Goal: Find specific page/section

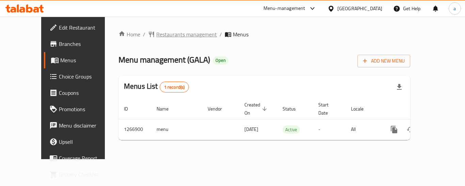
click at [168, 36] on span "Restaurants management" at bounding box center [186, 34] width 61 height 8
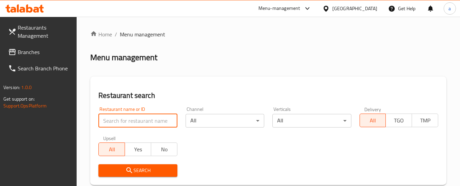
click at [155, 121] on input "search" at bounding box center [137, 121] width 79 height 14
paste input "687512"
type input "687512"
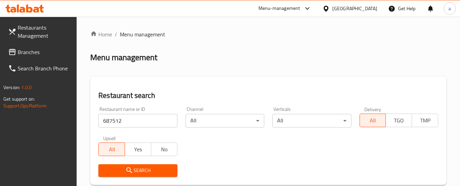
click at [154, 171] on span "Search" at bounding box center [138, 171] width 68 height 9
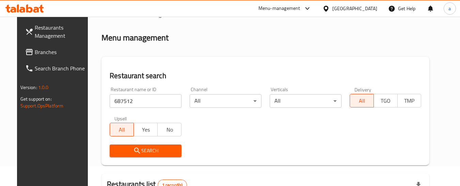
scroll to position [15, 0]
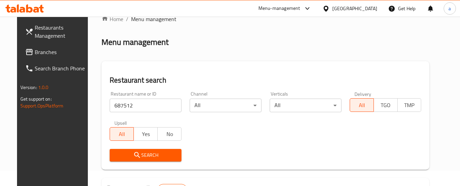
click at [352, 11] on div "[GEOGRAPHIC_DATA]" at bounding box center [354, 8] width 45 height 7
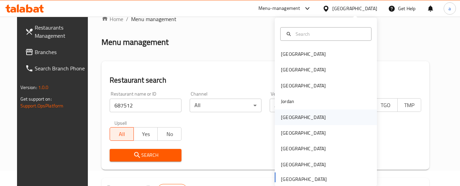
click at [327, 121] on div "[GEOGRAPHIC_DATA]" at bounding box center [326, 118] width 102 height 16
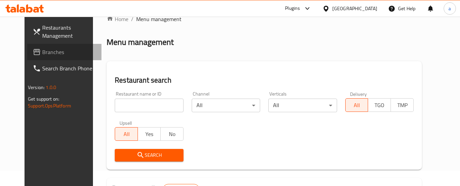
click at [42, 52] on span "Branches" at bounding box center [69, 52] width 54 height 8
